Goal: Find specific page/section: Find specific page/section

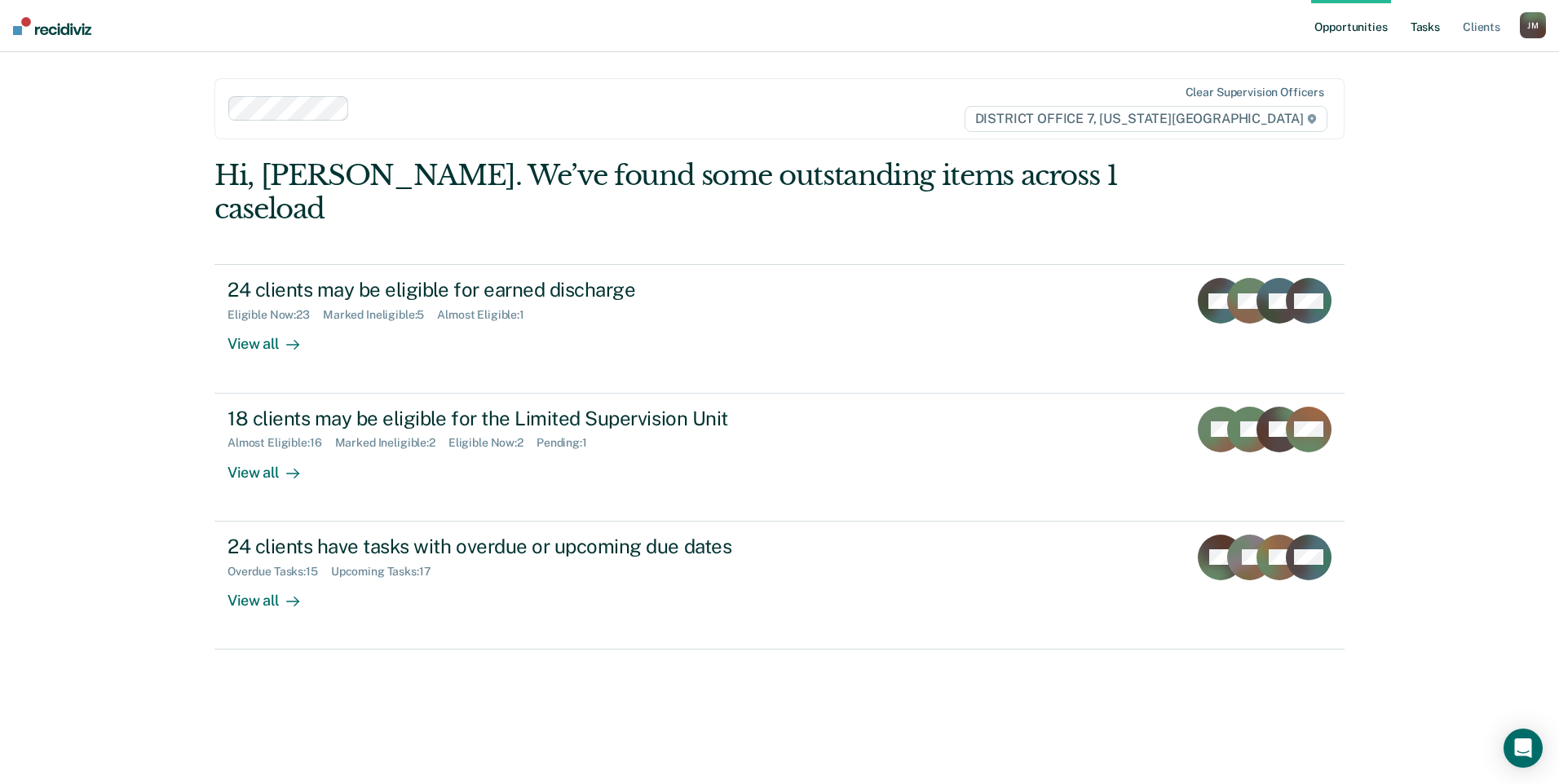
click at [1423, 30] on link "Tasks" at bounding box center [1426, 26] width 36 height 52
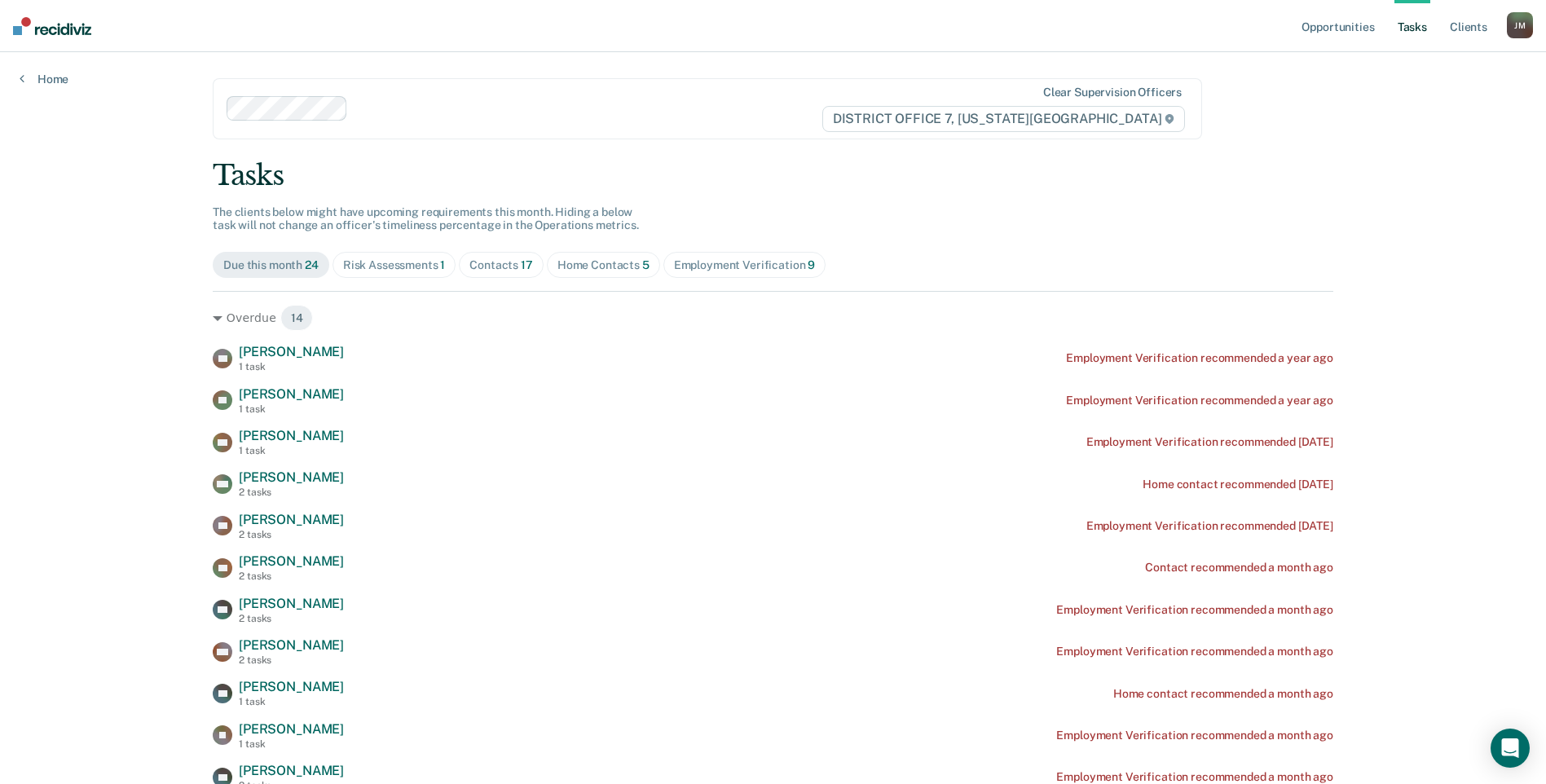
click at [592, 257] on span "Home Contacts 5" at bounding box center [604, 265] width 114 height 26
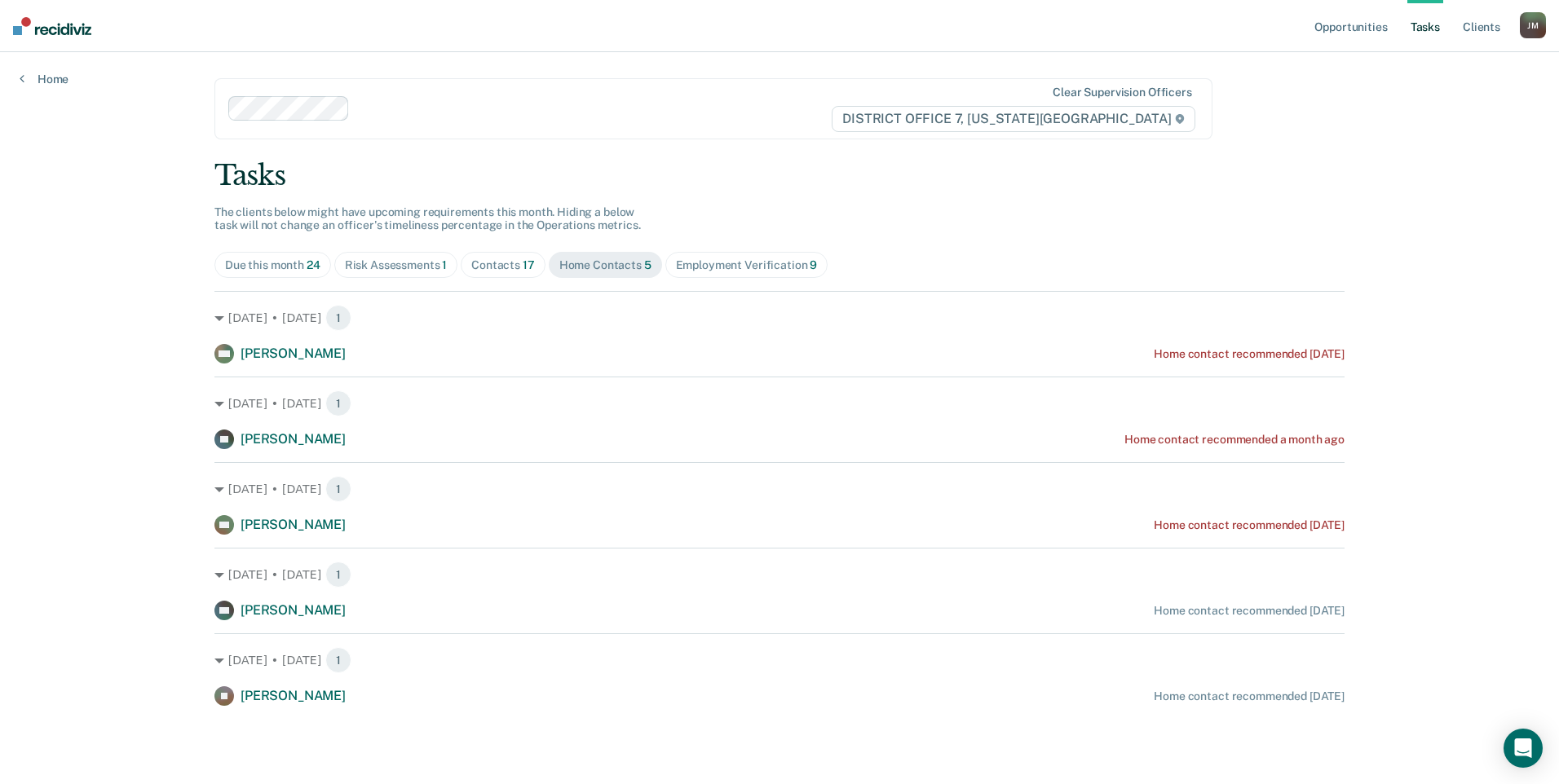
click at [409, 261] on div "Risk Assessments 1" at bounding box center [396, 265] width 103 height 14
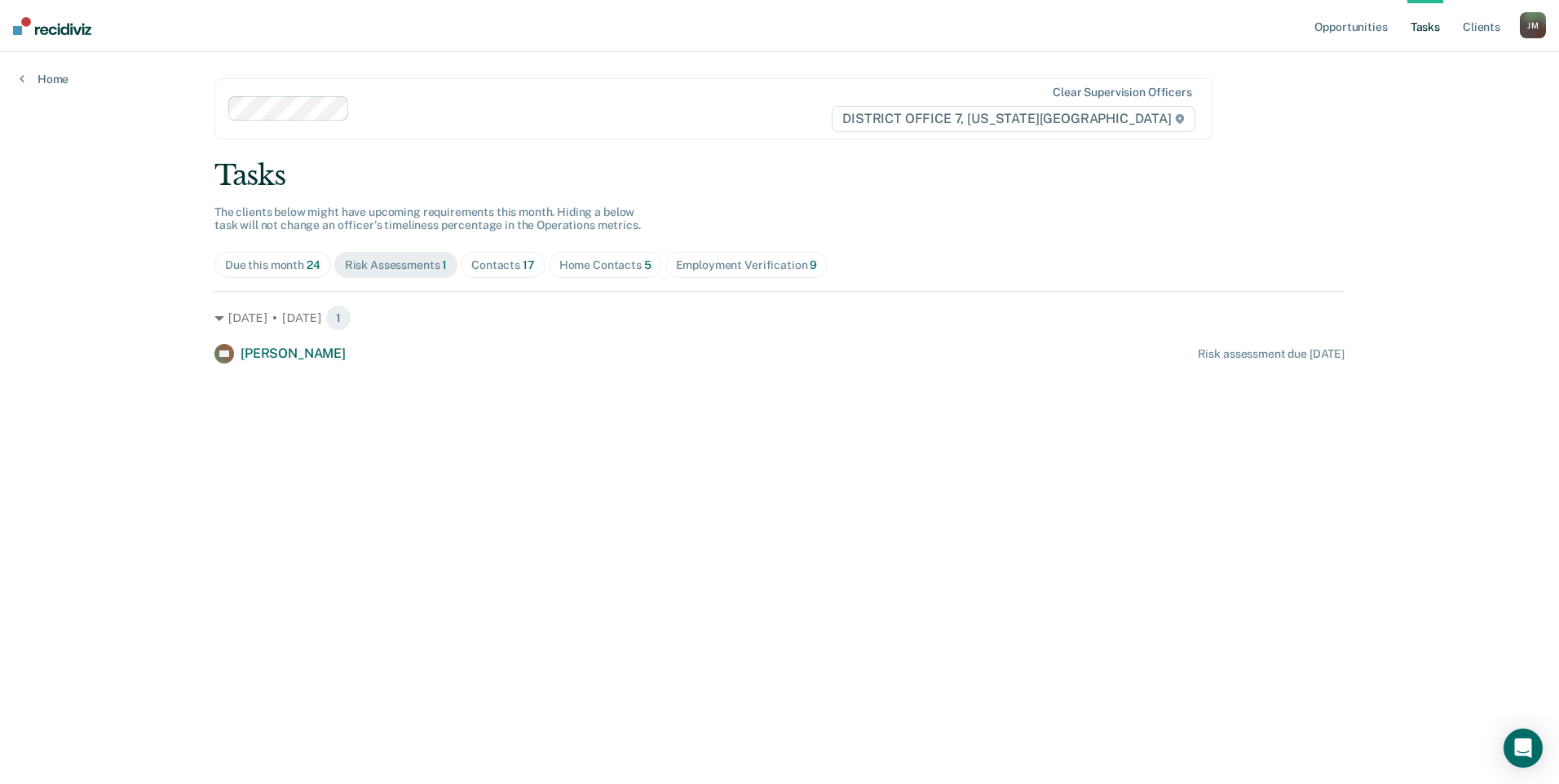
click at [478, 264] on div "Contacts 17" at bounding box center [503, 265] width 63 height 14
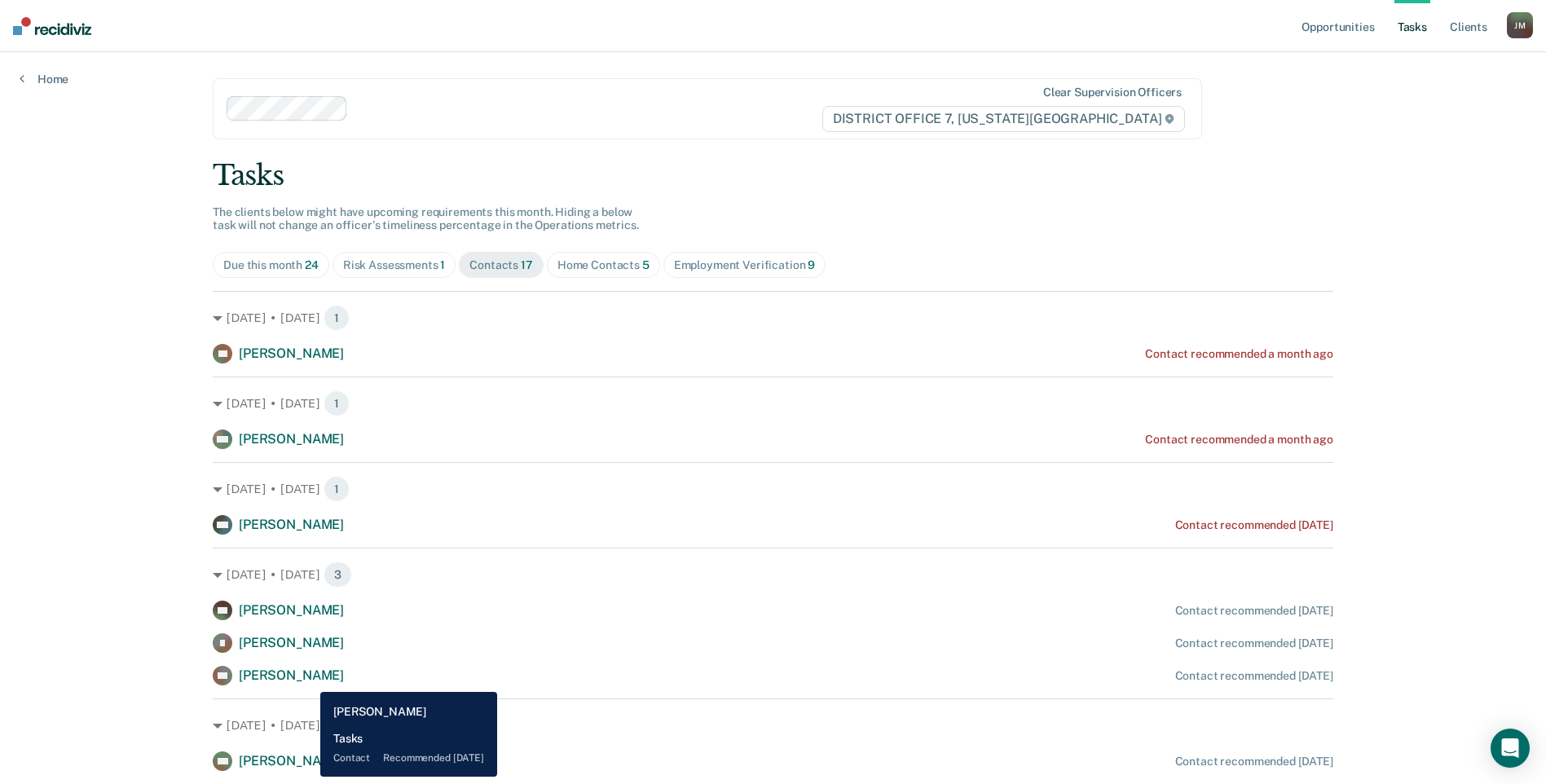
click at [308, 680] on span "[PERSON_NAME]" at bounding box center [291, 675] width 105 height 16
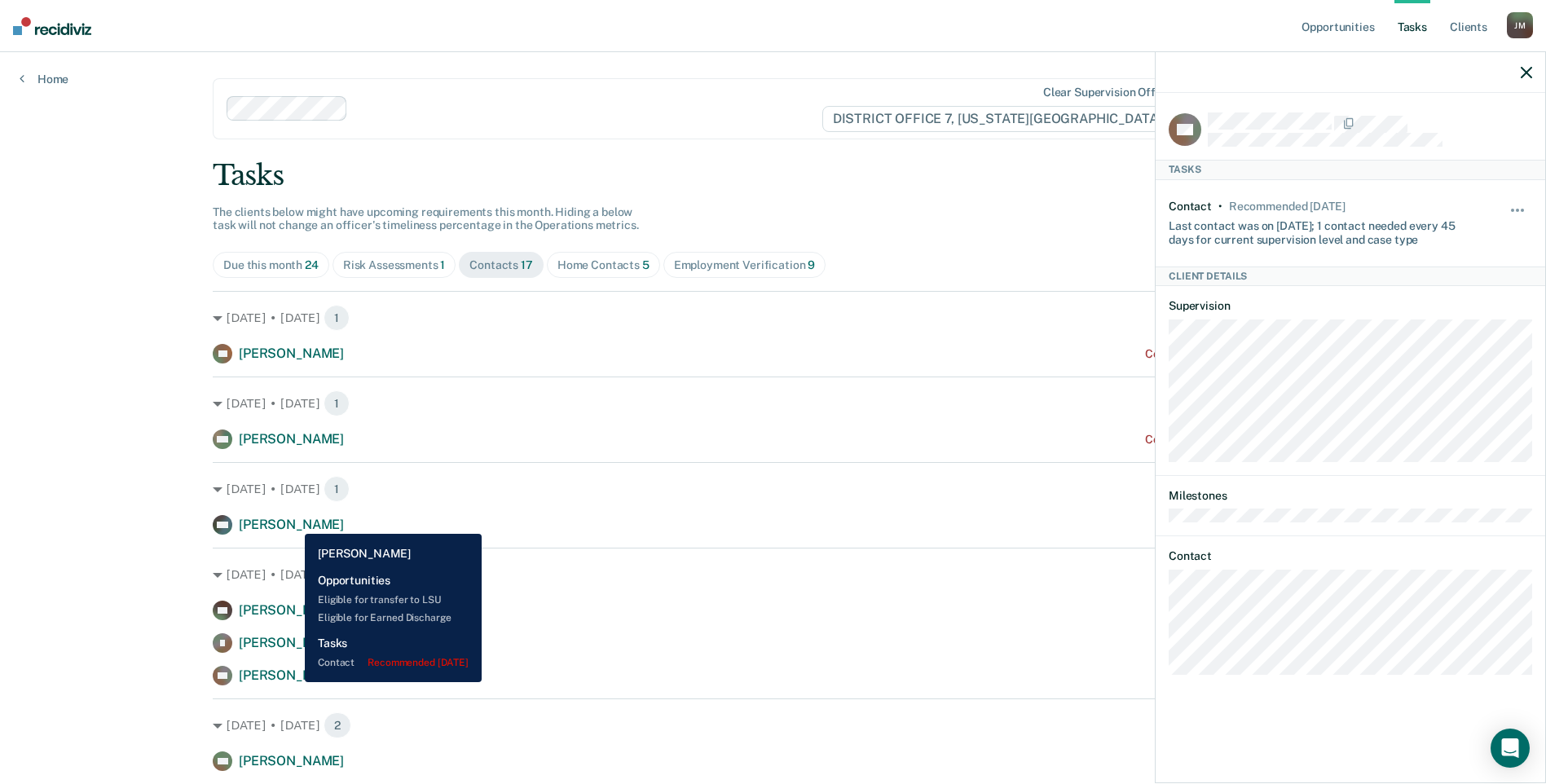
click at [293, 522] on span "[PERSON_NAME]" at bounding box center [291, 524] width 105 height 16
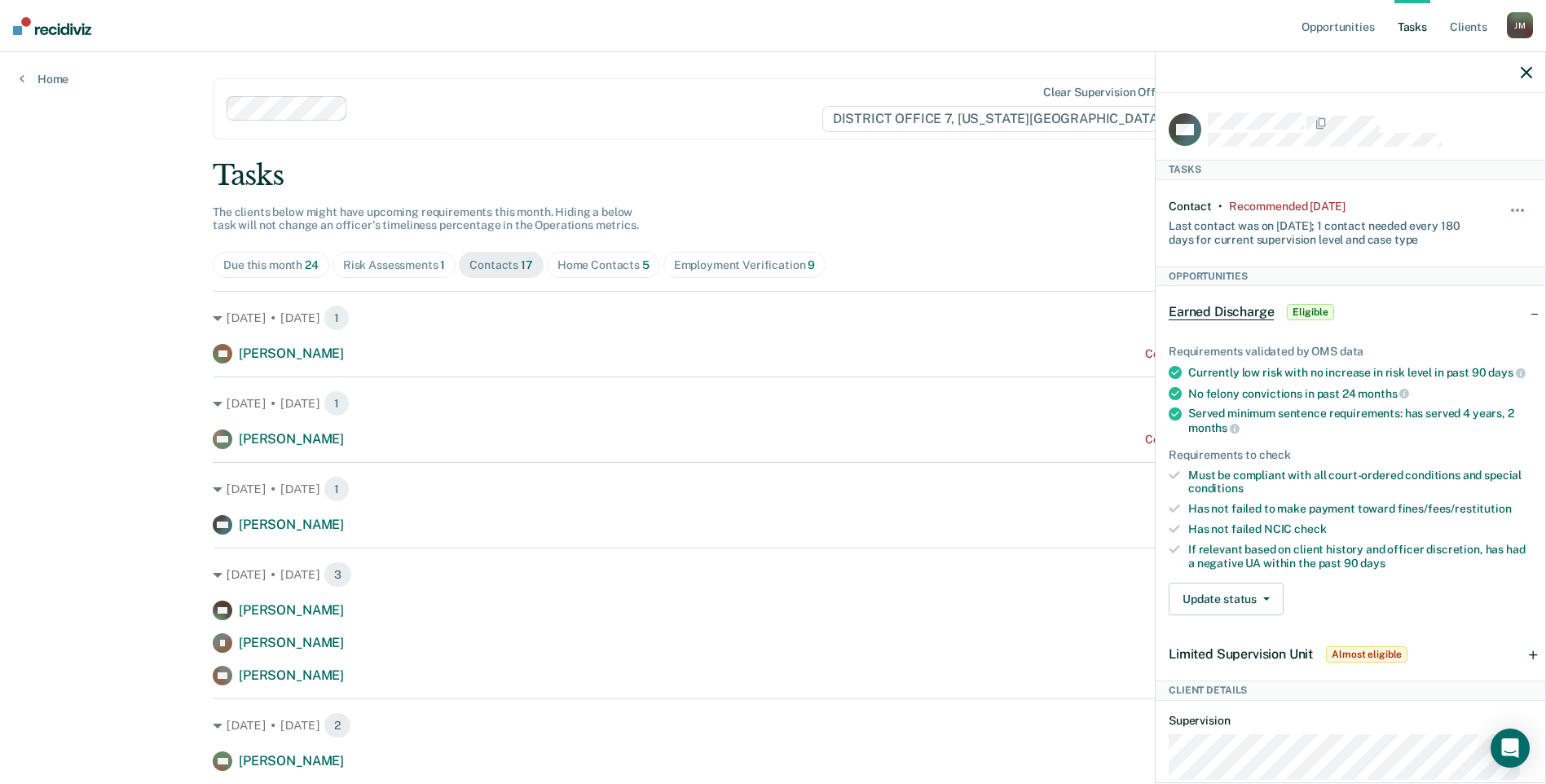
click at [1526, 63] on div at bounding box center [1350, 72] width 389 height 41
click at [1526, 71] on icon "button" at bounding box center [1526, 72] width 12 height 12
